Goal: Use online tool/utility: Utilize a website feature to perform a specific function

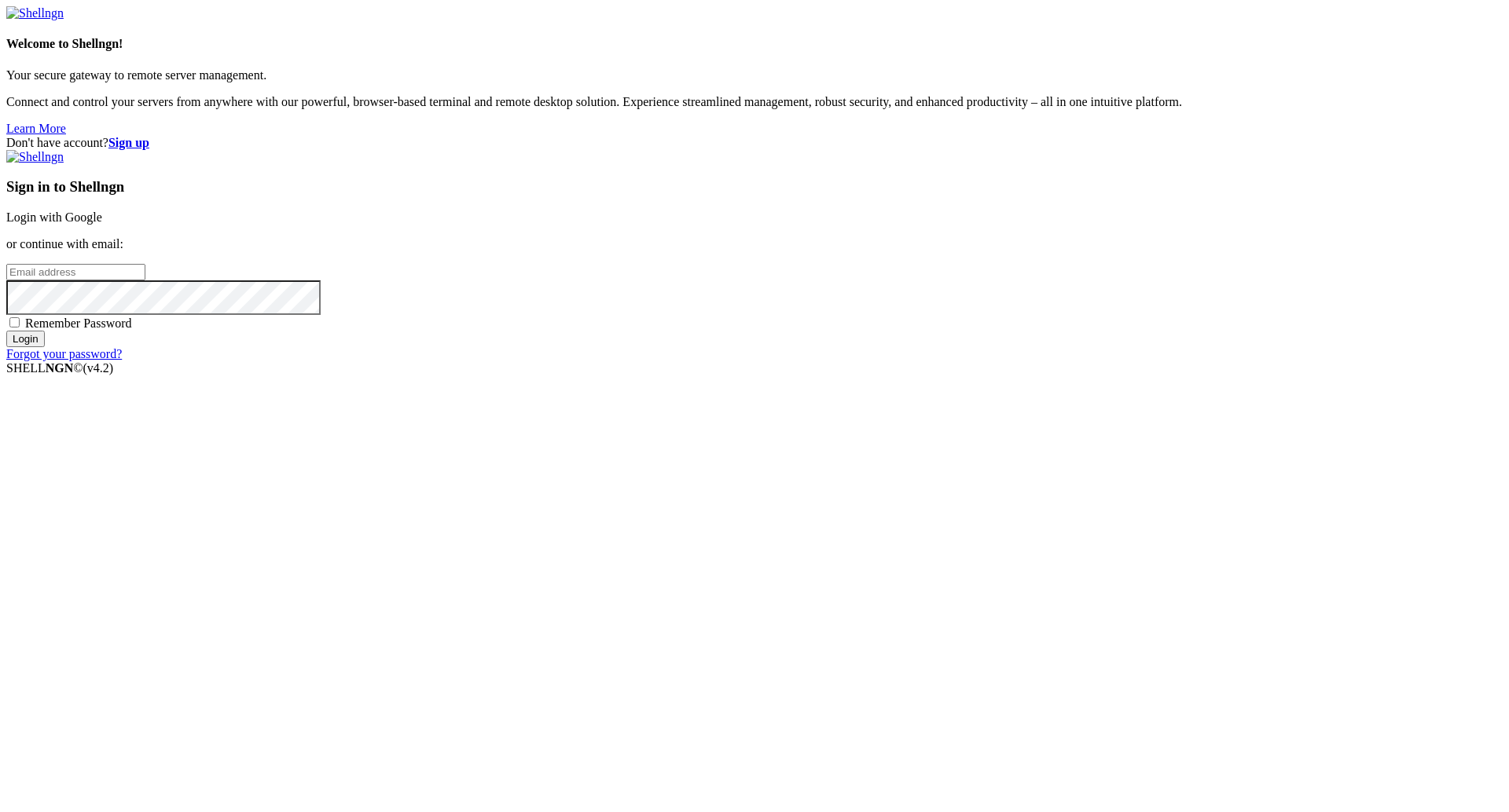
type input "[PERSON_NAME][EMAIL_ADDRESS][DOMAIN_NAME]"
click at [45, 348] on input "Login" at bounding box center [25, 339] width 39 height 16
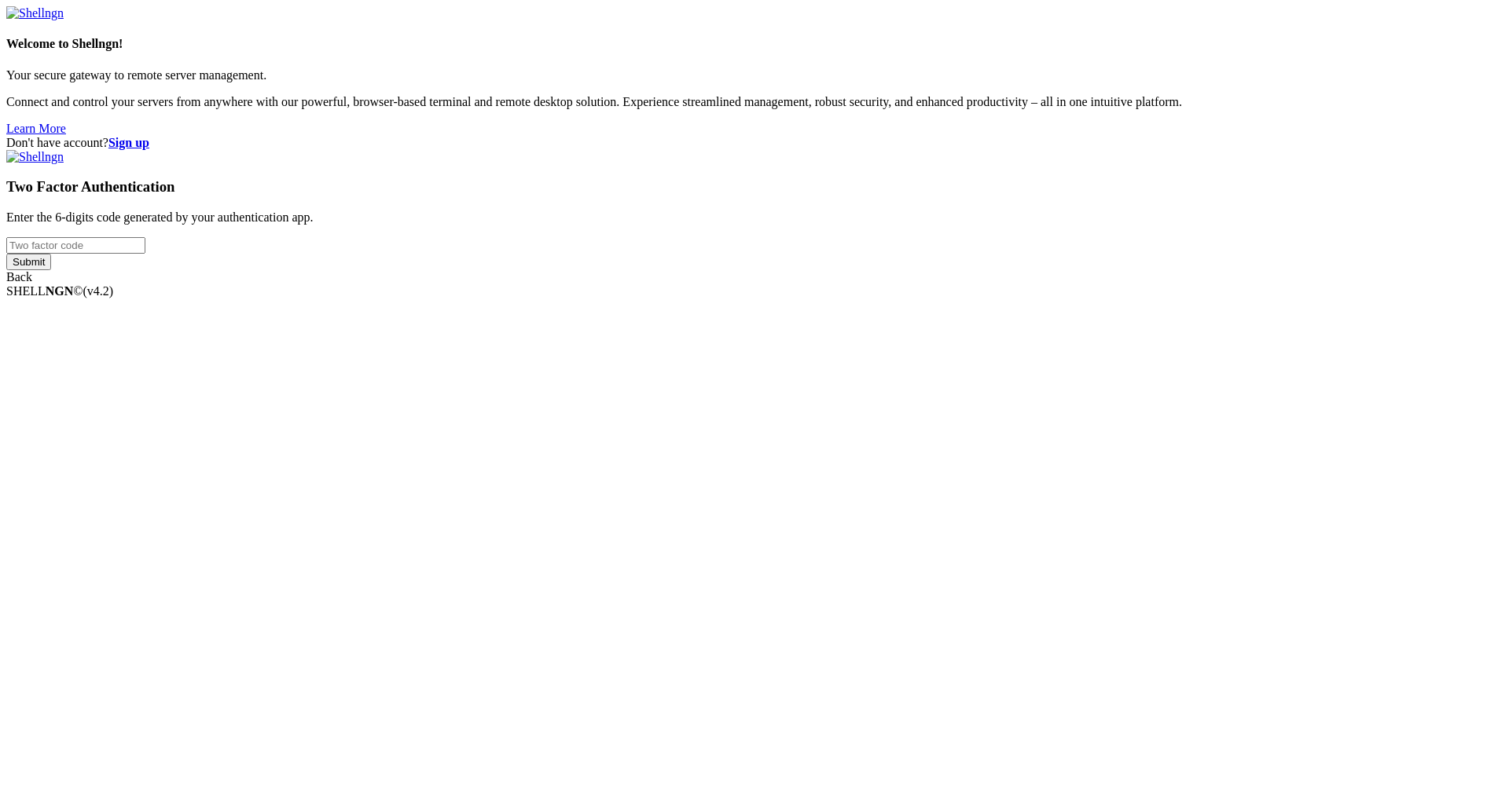
click at [146, 254] on input "number" at bounding box center [75, 245] width 139 height 16
drag, startPoint x: 963, startPoint y: 410, endPoint x: 954, endPoint y: 410, distance: 9.0
click at [146, 254] on input "number" at bounding box center [75, 245] width 139 height 16
type input "139926"
click at [51, 270] on input "Submit" at bounding box center [29, 262] width 45 height 16
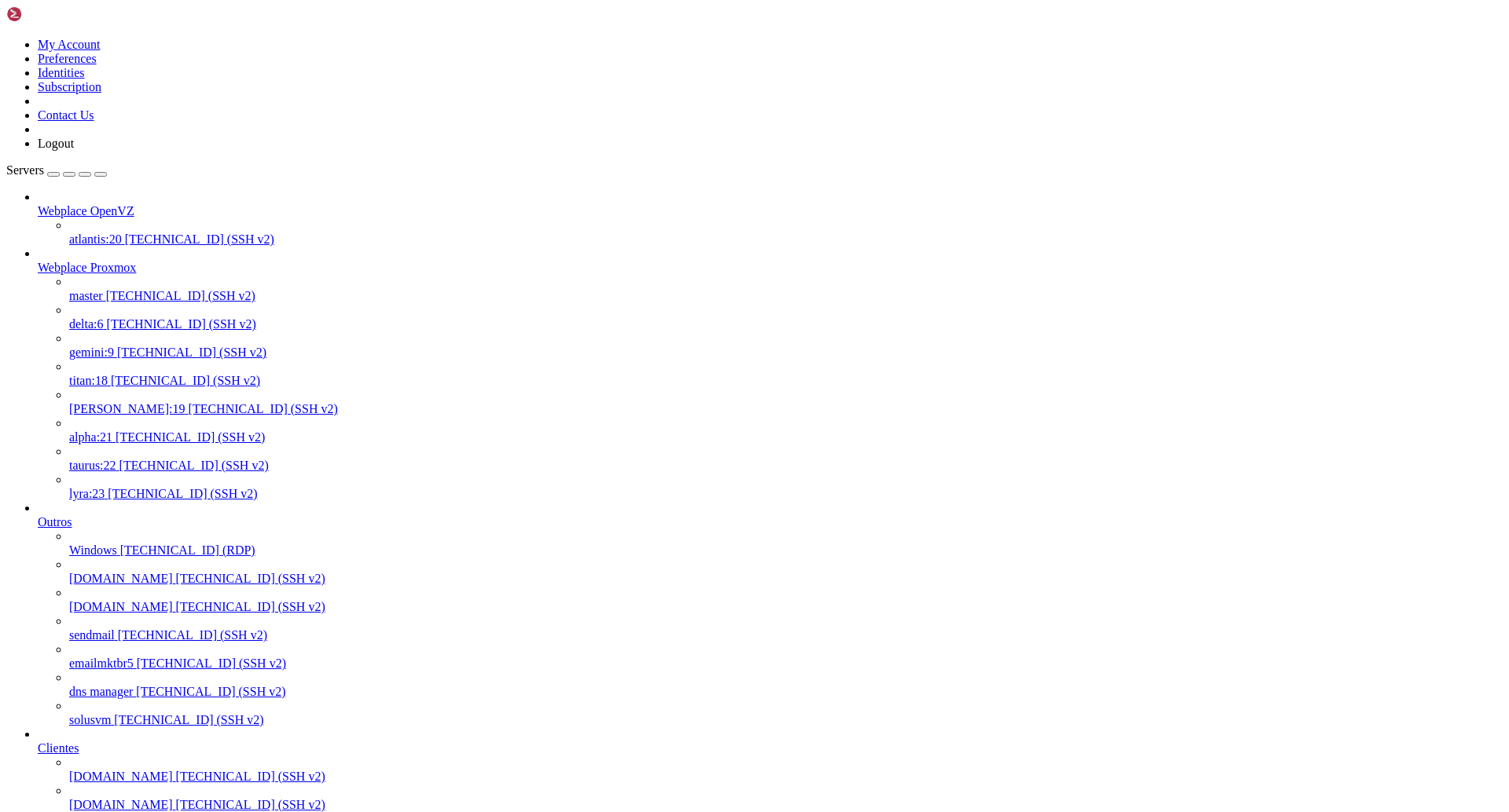
scroll to position [503, 0]
click at [176, 770] on span "[TECHNICAL_ID] (SSH v2)" at bounding box center [251, 776] width 149 height 13
